Goal: Transaction & Acquisition: Purchase product/service

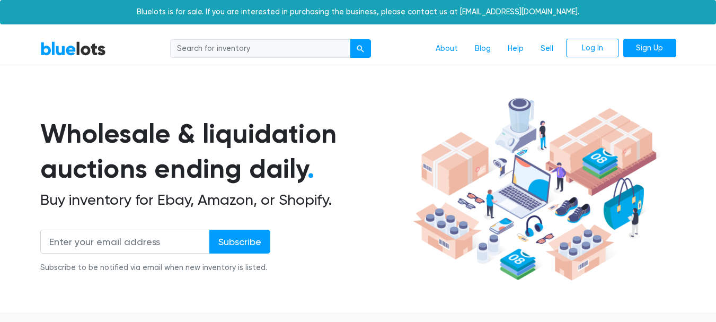
click at [319, 47] on input "search" at bounding box center [260, 48] width 180 height 19
type input "nike"
click at [350, 39] on button "submit" at bounding box center [360, 48] width 21 height 19
click at [257, 54] on input "search" at bounding box center [260, 48] width 180 height 19
type input "phone"
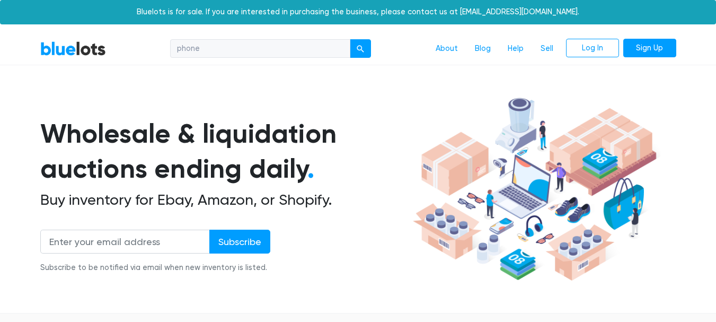
click at [350, 39] on button "submit" at bounding box center [360, 48] width 21 height 19
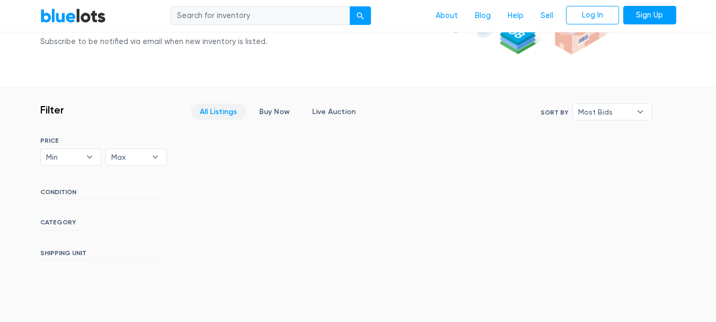
scroll to position [219, 0]
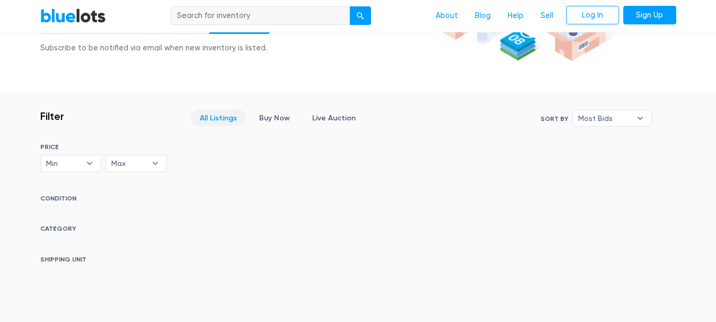
click at [103, 228] on h6 "CATEGORY" at bounding box center [103, 231] width 127 height 12
click at [63, 230] on h6 "CATEGORY" at bounding box center [103, 231] width 127 height 12
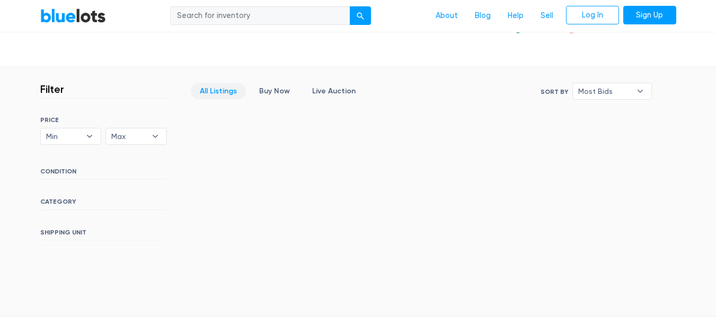
scroll to position [249, 0]
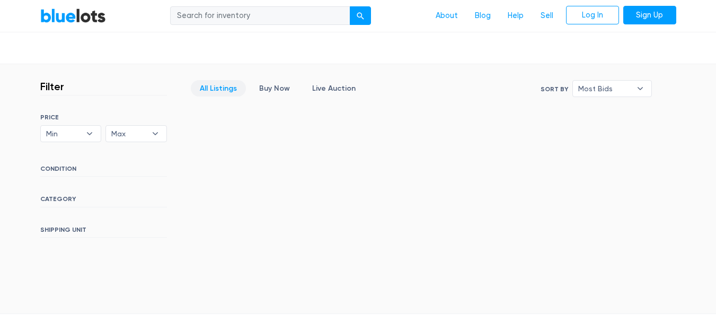
click at [67, 195] on h6 "CATEGORY" at bounding box center [103, 201] width 127 height 12
click at [262, 84] on link "Buy Now" at bounding box center [274, 88] width 49 height 16
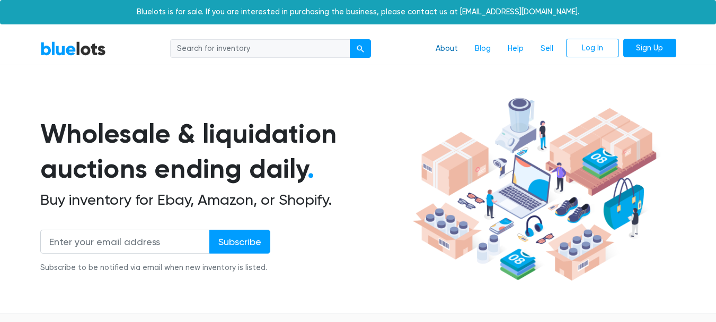
click at [447, 49] on link "About" at bounding box center [446, 49] width 39 height 20
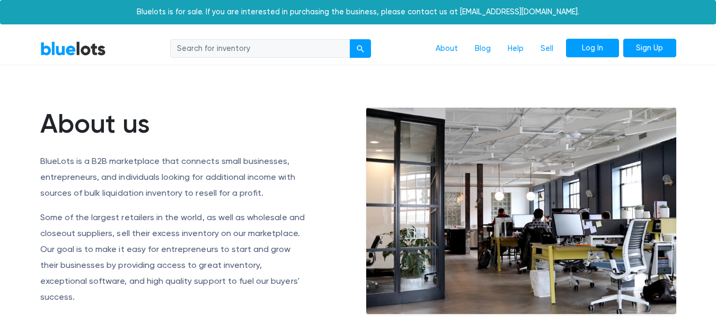
click at [611, 45] on link "Log In" at bounding box center [592, 48] width 53 height 19
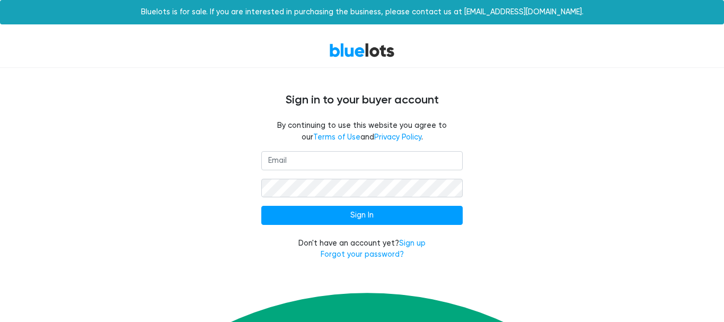
scroll to position [370, 0]
click at [413, 244] on link "Sign up" at bounding box center [412, 243] width 27 height 9
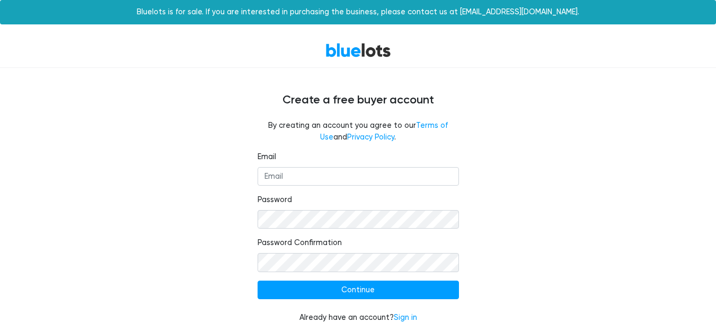
scroll to position [370, 0]
click at [355, 182] on input "Email" at bounding box center [358, 176] width 201 height 19
type input "rogerjqgaitan@yahoo.es"
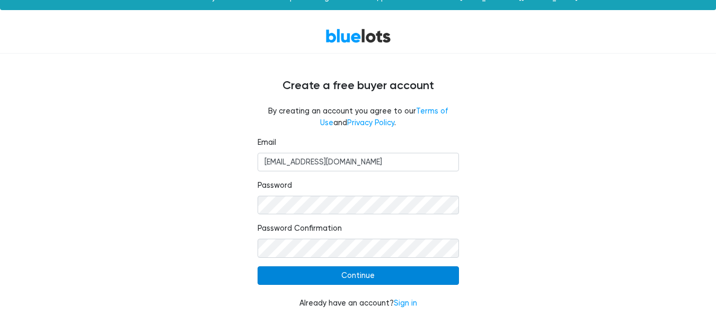
click at [397, 274] on input "Continue" at bounding box center [358, 275] width 201 height 19
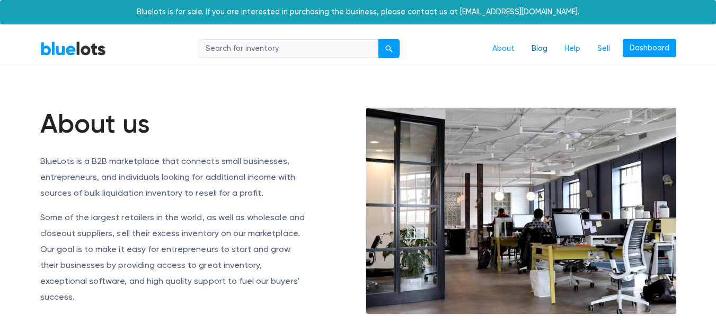
click at [527, 41] on link "Blog" at bounding box center [539, 49] width 33 height 20
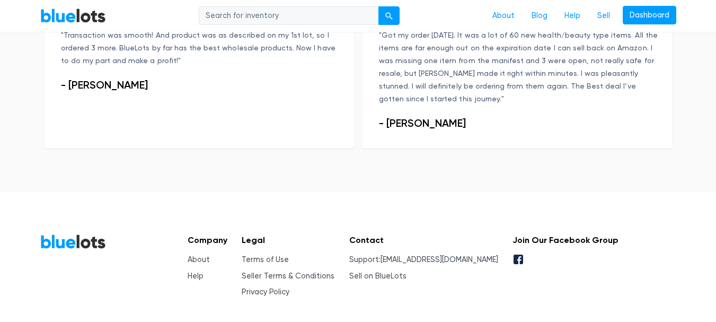
scroll to position [867, 0]
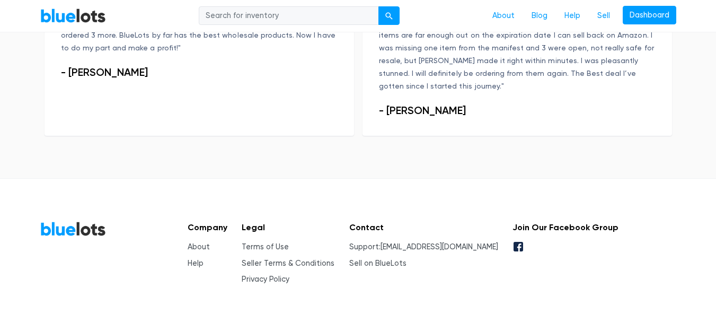
drag, startPoint x: 719, startPoint y: 249, endPoint x: 489, endPoint y: 221, distance: 231.8
type textarea "[EMAIL_ADDRESS][DOMAIN_NAME]"
click at [489, 221] on div "Company About Help Legal Terms of Use Seller Terms & Conditions Privacy Policy …" at bounding box center [399, 253] width 440 height 64
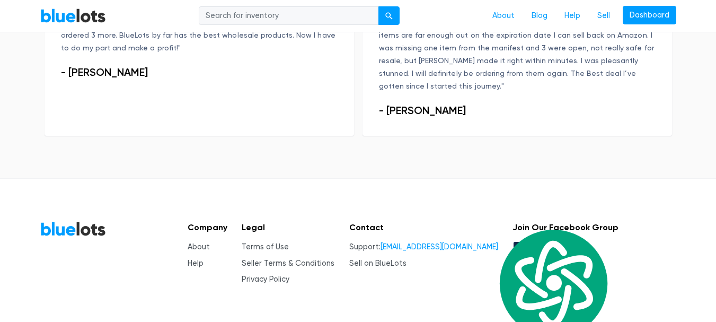
copy li "[EMAIL_ADDRESS][DOMAIN_NAME]"
click at [690, 178] on footer "BlueLots Company About Help Legal Terms of Use Seller Terms & Conditions Privac…" at bounding box center [358, 264] width 716 height 173
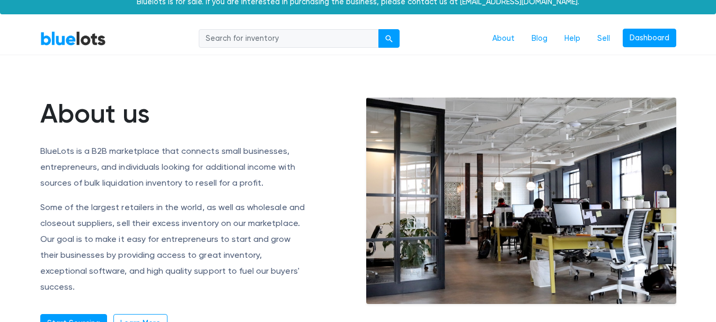
scroll to position [0, 0]
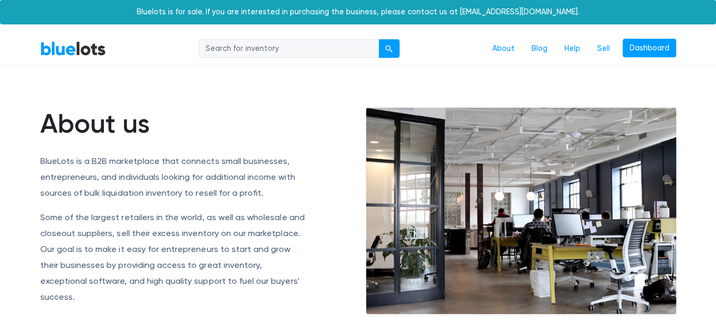
click at [323, 48] on input "search" at bounding box center [289, 48] width 180 height 19
click at [379, 39] on button "submit" at bounding box center [389, 48] width 21 height 19
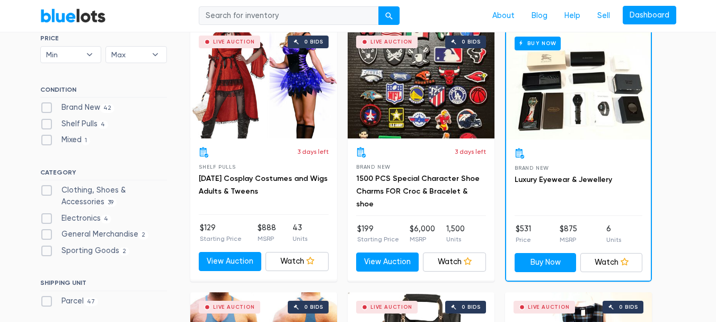
scroll to position [319, 0]
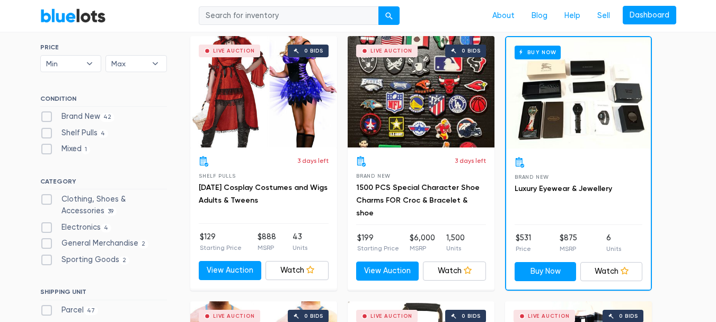
click at [46, 118] on label "Brand New 42" at bounding box center [77, 117] width 75 height 12
click at [46, 118] on New"] "Brand New 42" at bounding box center [43, 114] width 7 height 7
checkbox New"] "true"
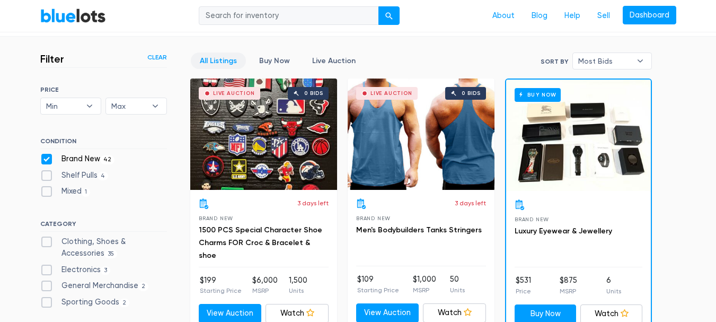
scroll to position [226, 0]
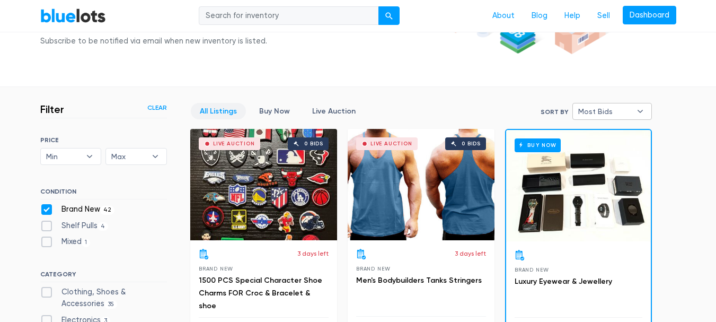
click at [612, 112] on span "Most Bids" at bounding box center [604, 111] width 53 height 16
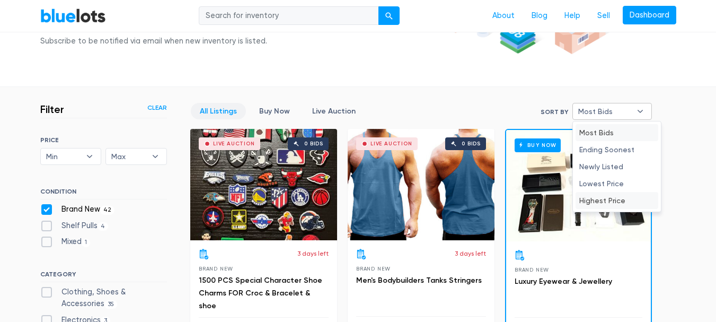
click at [619, 201] on li "Highest Price" at bounding box center [617, 200] width 83 height 17
select select "highest_price"
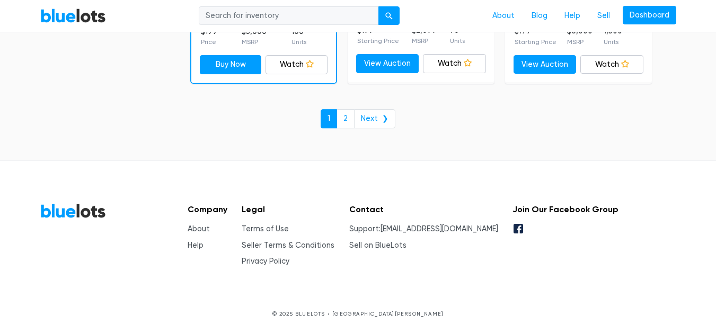
scroll to position [4079, 0]
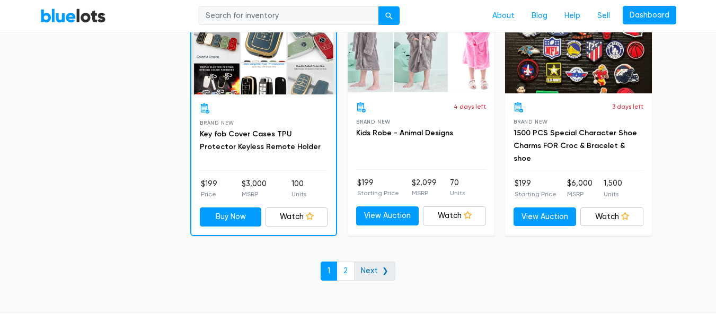
click at [380, 271] on link "Next ❯" at bounding box center [374, 270] width 41 height 19
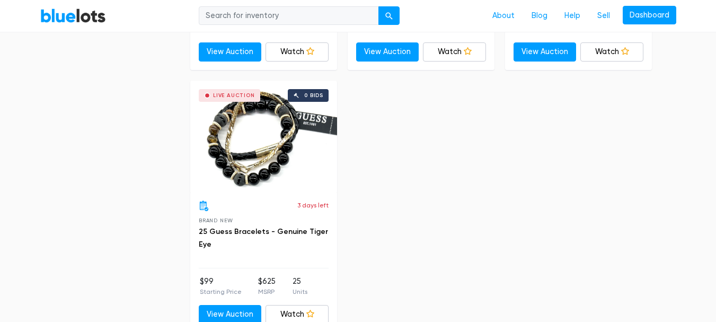
scroll to position [2407, 0]
